Goal: Task Accomplishment & Management: Complete application form

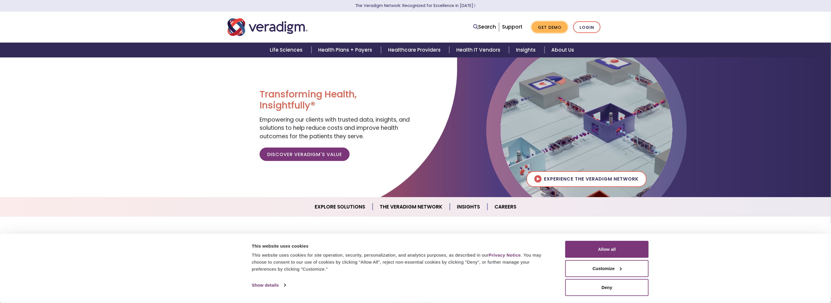
click at [552, 27] on link "Get Demo" at bounding box center [550, 27] width 36 height 11
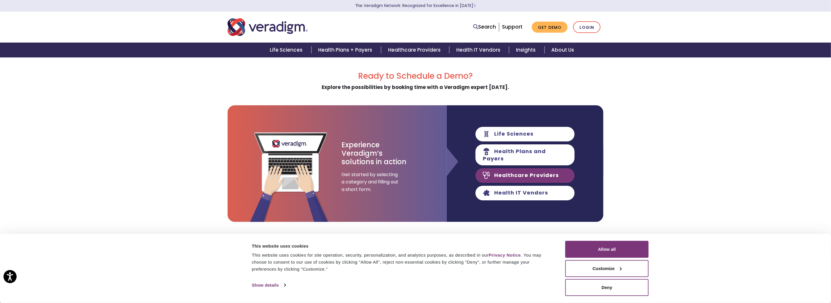
click at [532, 171] on link "Healthcare Providers" at bounding box center [525, 175] width 99 height 15
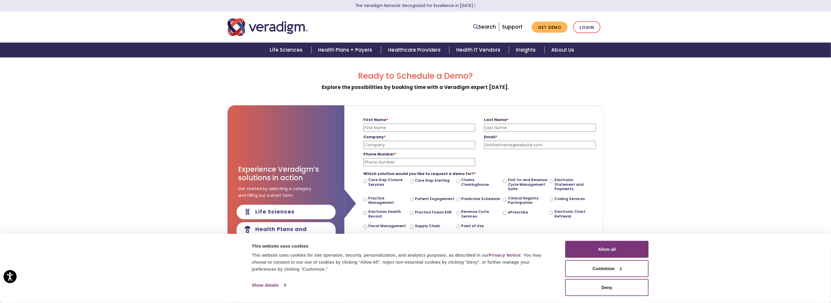
scroll to position [0, 219]
click at [384, 128] on input "First Name *" at bounding box center [419, 128] width 112 height 8
type input "Jill"
type input "Bolger"
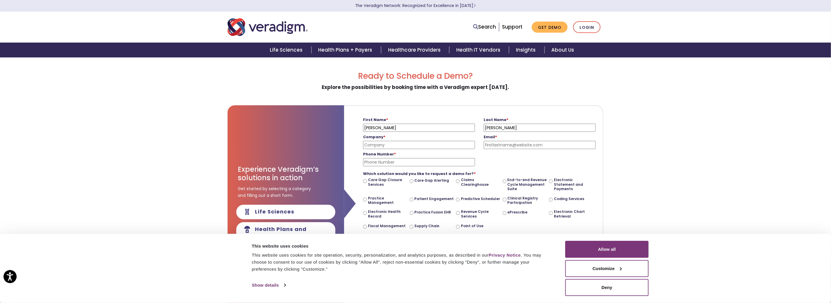
type input "jill@inteliwound.com"
type input "5305702403"
click at [398, 145] on input "Company *" at bounding box center [419, 145] width 112 height 8
type input "Synergy Wound Technology, Inc."
drag, startPoint x: 402, startPoint y: 161, endPoint x: 354, endPoint y: 161, distance: 47.8
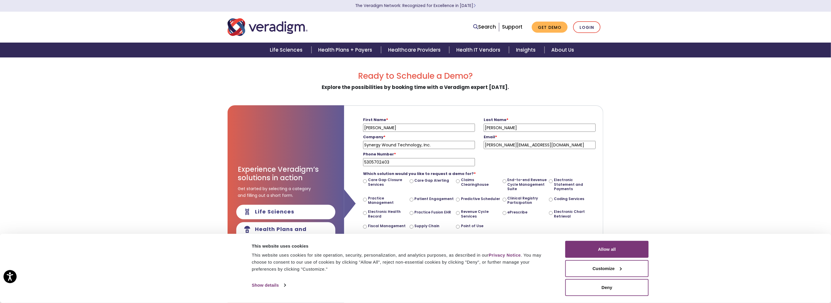
click at [354, 161] on form "First Name * Jill Please enter your first name Last Name * Bolger Please enter …" at bounding box center [474, 199] width 250 height 187
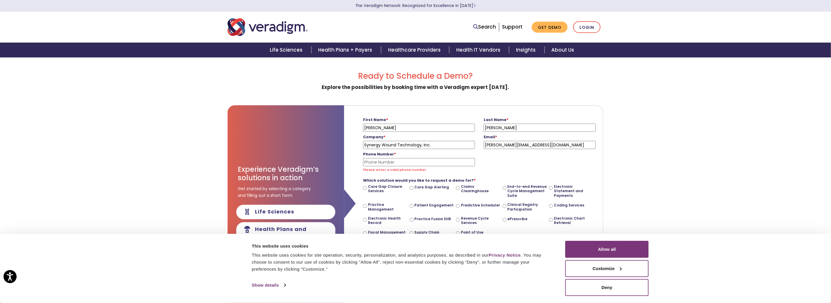
click at [369, 161] on input "Phone Number *" at bounding box center [419, 162] width 112 height 8
paste input "(619) 663-9552"
type input "(619) 663-9552"
click at [547, 158] on div "Phone Number * (619) 663-9552 Please enter a valid phone number" at bounding box center [479, 161] width 241 height 24
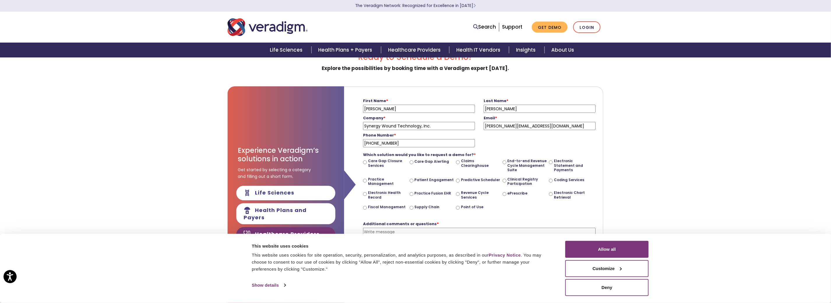
scroll to position [29, 0]
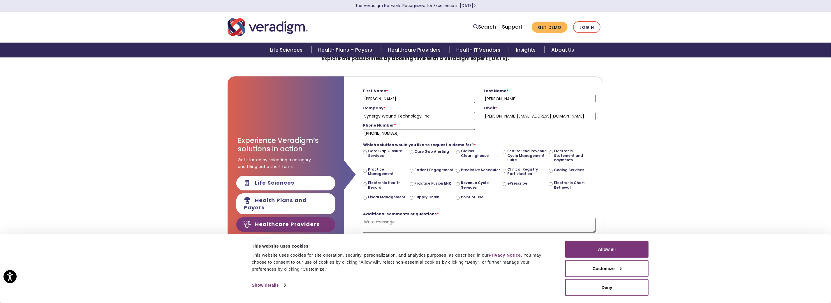
click at [459, 169] on input "Predictive Scheduler" at bounding box center [458, 171] width 4 height 4
radio input "true"
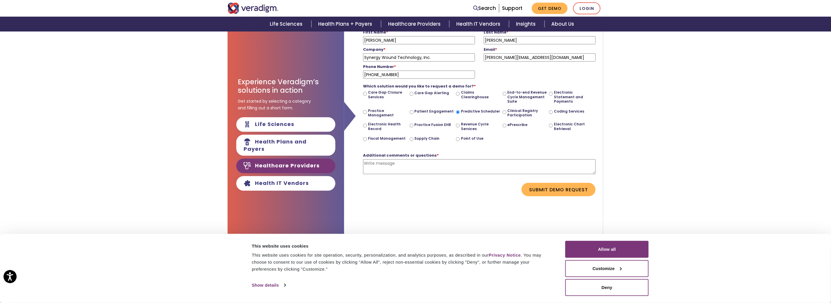
click at [436, 163] on textarea "Additional comments or questions *" at bounding box center [479, 166] width 233 height 15
type textarea "We offer mobile wound care and are looking for a scheduling tool."
click at [554, 188] on button "Submit Demo Request" at bounding box center [559, 189] width 74 height 13
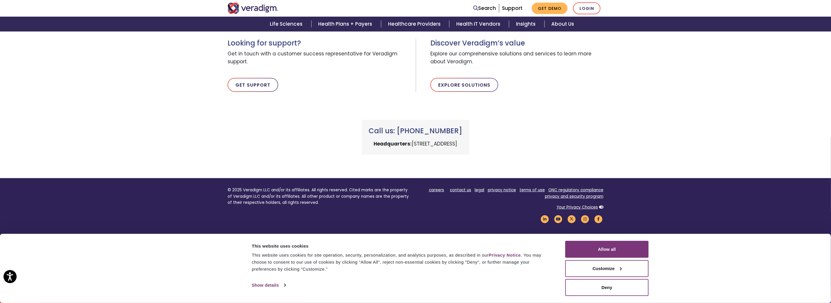
scroll to position [85, 0]
click at [622, 288] on button "Deny" at bounding box center [606, 287] width 83 height 17
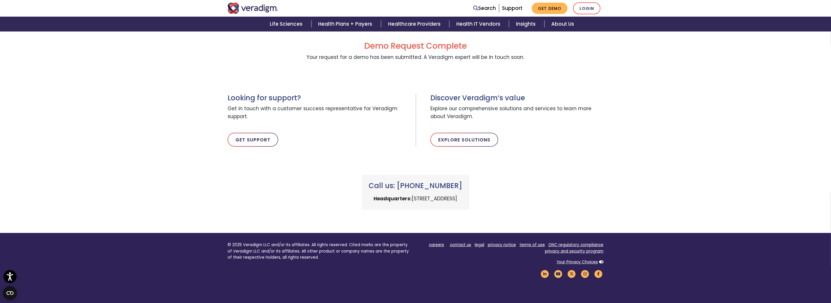
scroll to position [0, 0]
